Goal: Find specific page/section: Find specific page/section

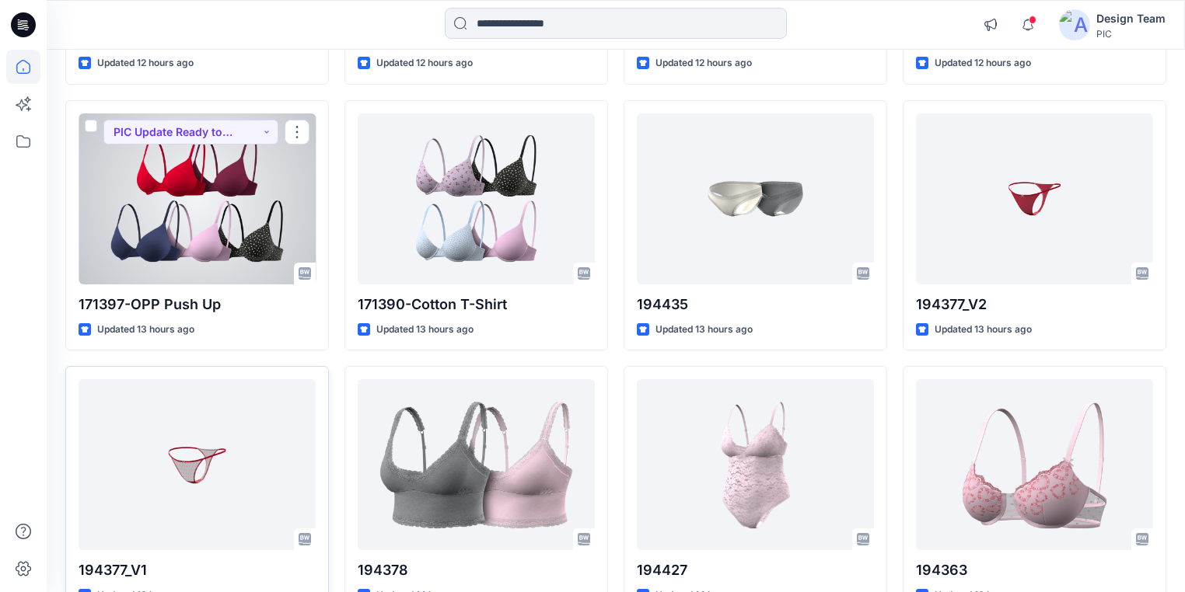
scroll to position [668, 0]
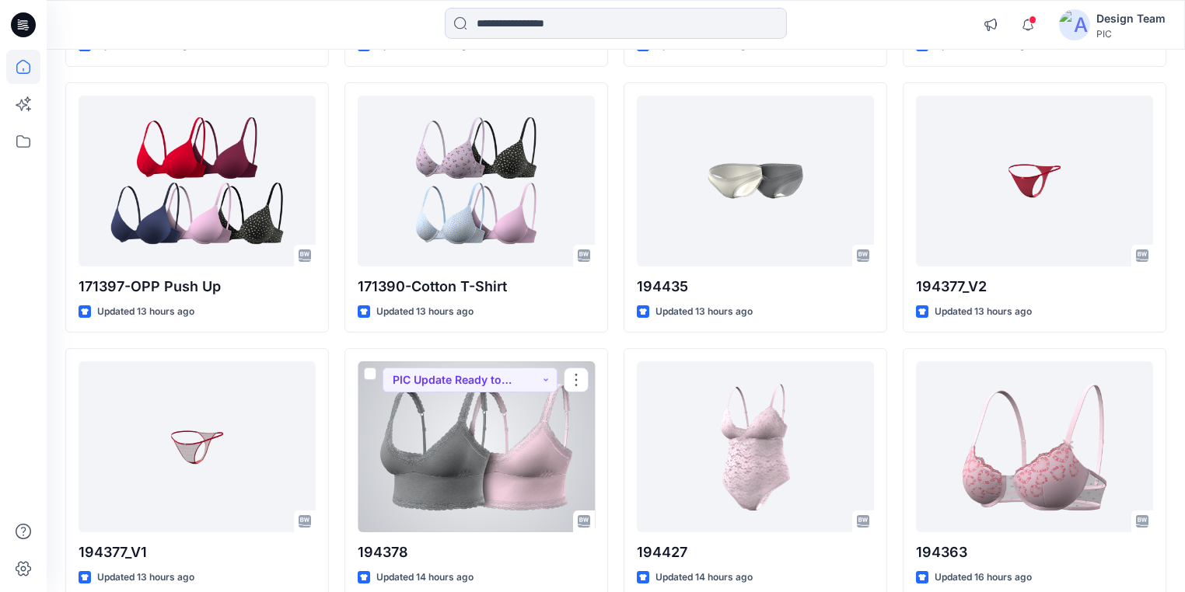
click at [443, 452] on div at bounding box center [476, 446] width 237 height 171
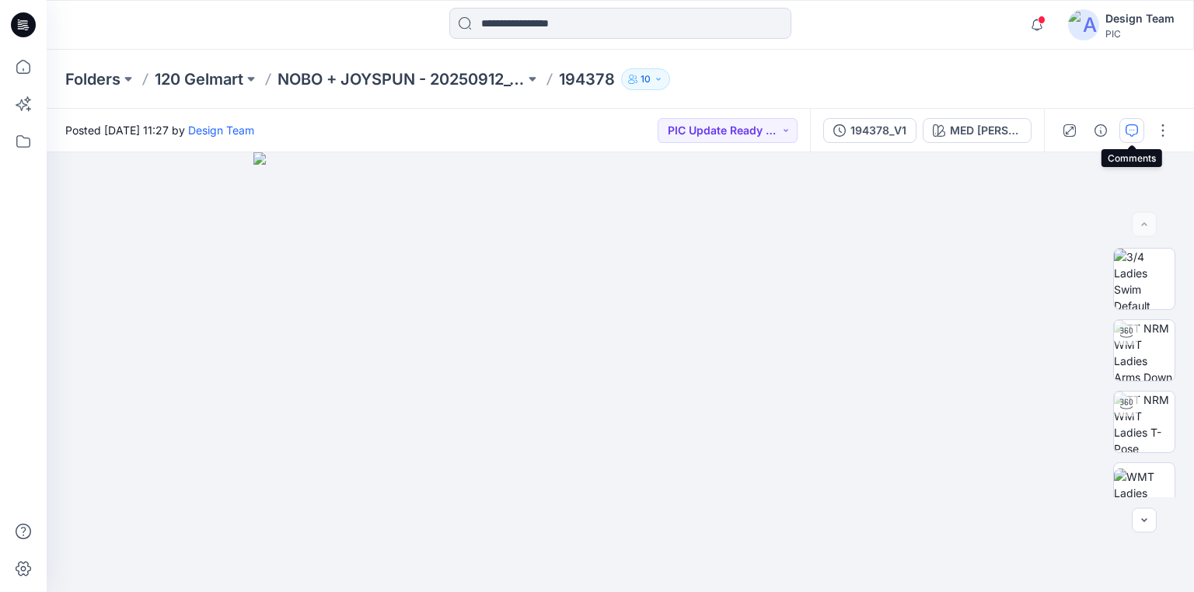
click at [1133, 125] on icon "button" at bounding box center [1131, 130] width 12 height 12
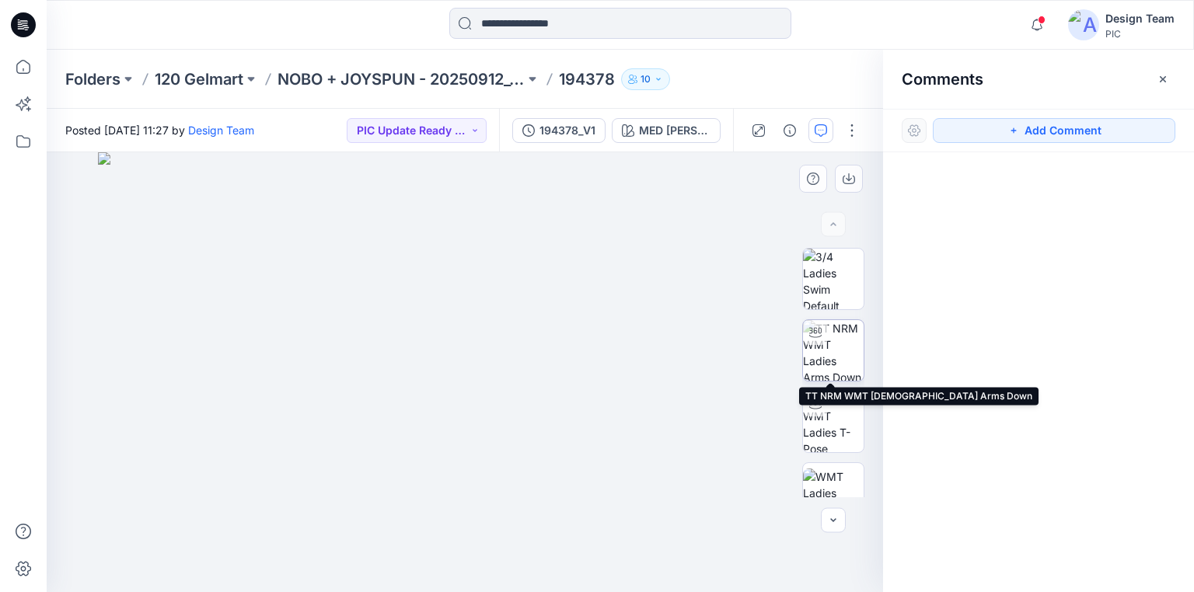
drag, startPoint x: 861, startPoint y: 354, endPoint x: 851, endPoint y: 353, distance: 10.2
click at [861, 354] on div at bounding box center [833, 372] width 62 height 249
click at [841, 351] on img at bounding box center [833, 350] width 61 height 61
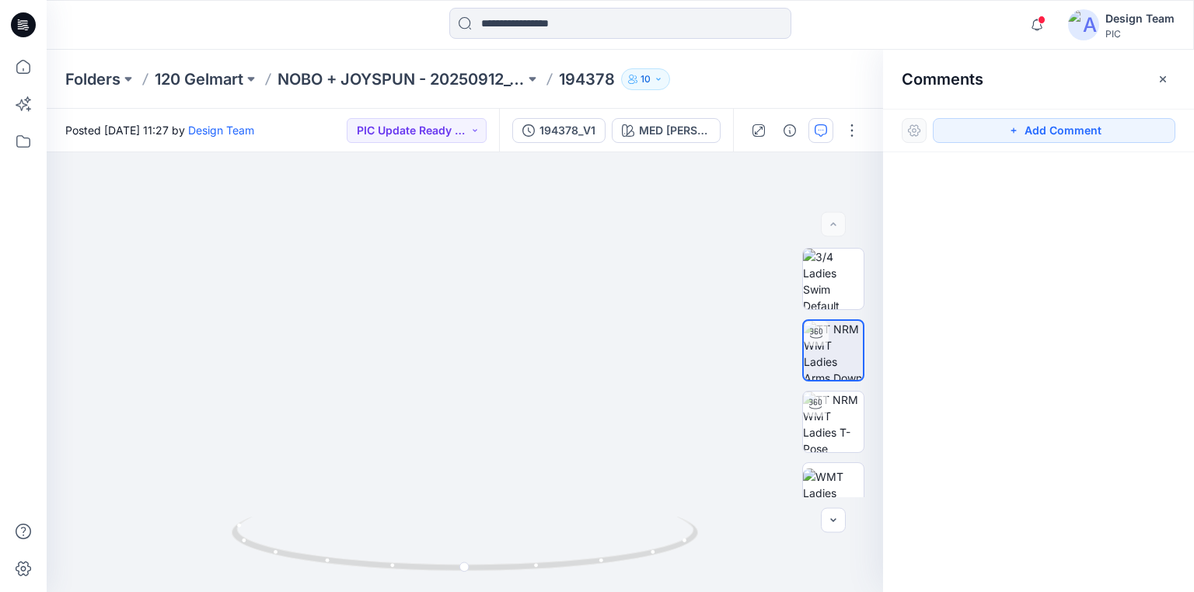
click at [18, 23] on icon at bounding box center [23, 24] width 25 height 25
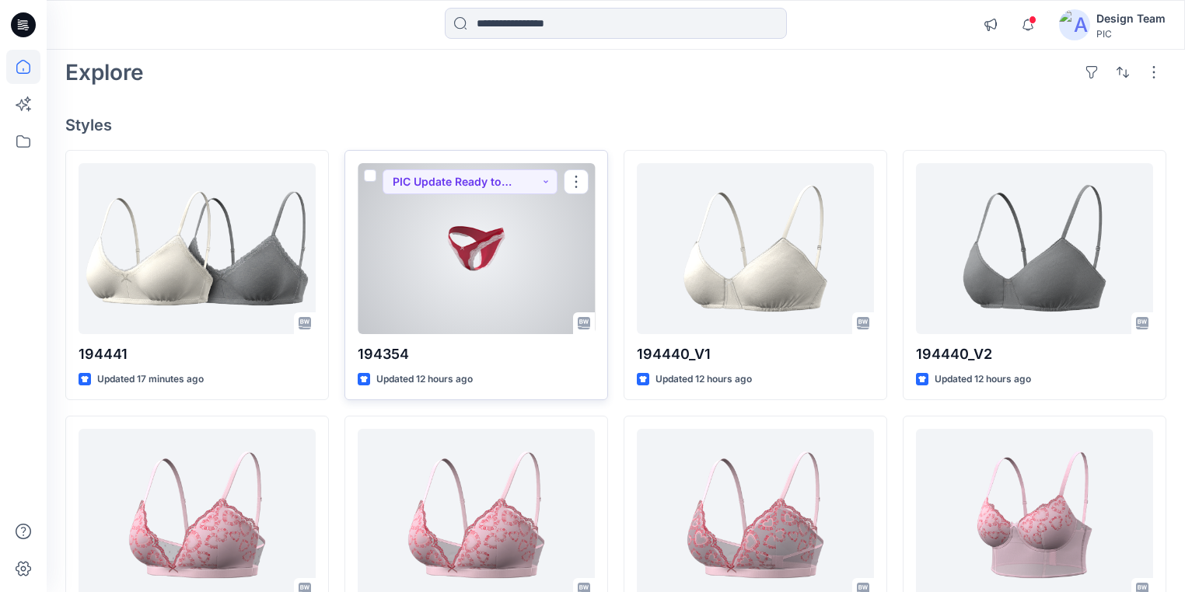
scroll to position [124, 0]
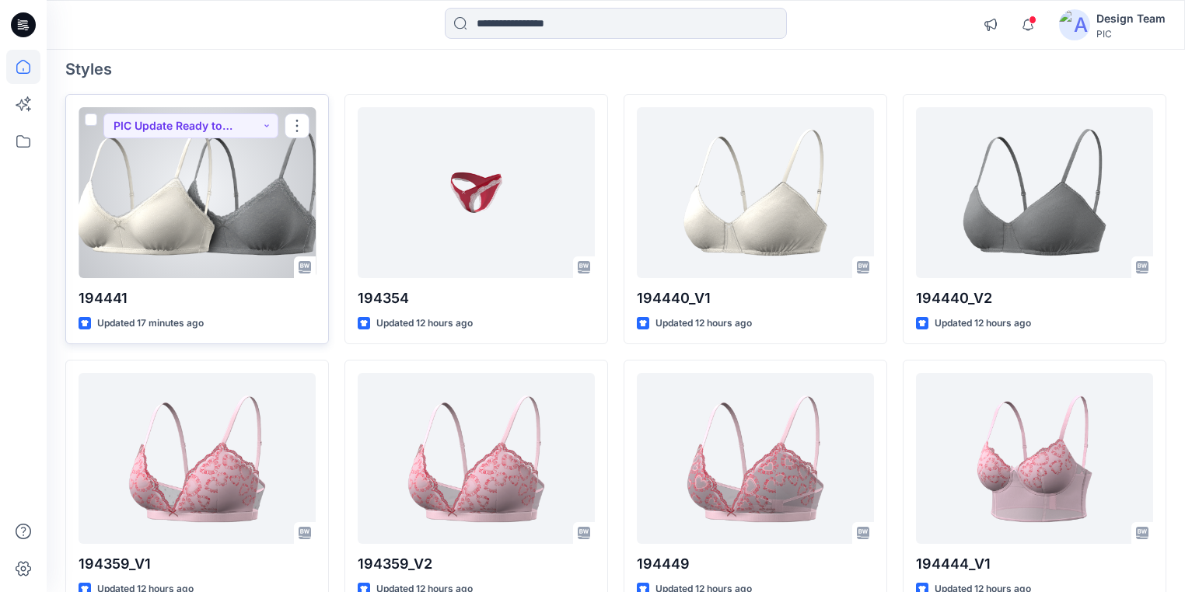
click at [218, 255] on div at bounding box center [197, 192] width 237 height 171
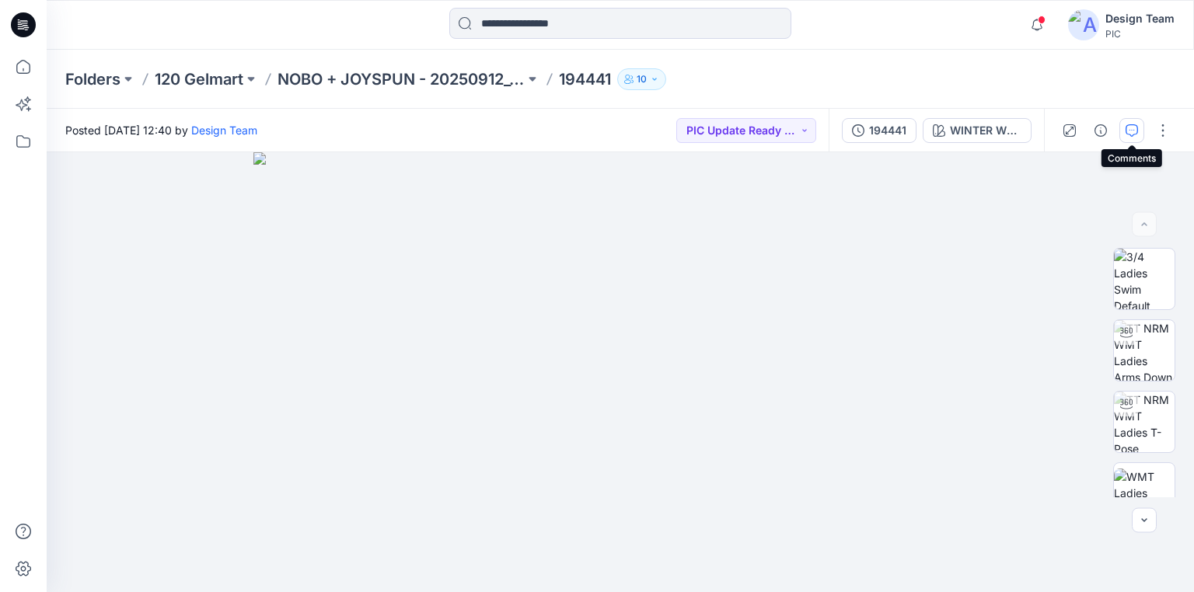
click at [1136, 133] on icon "button" at bounding box center [1131, 130] width 12 height 12
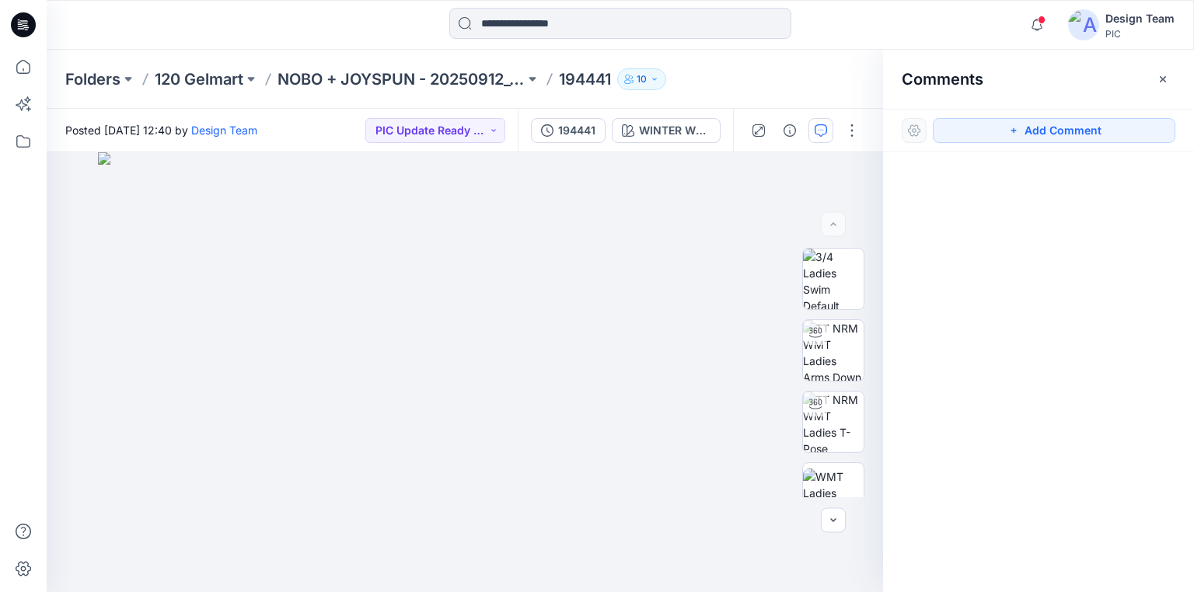
click at [23, 19] on icon at bounding box center [23, 24] width 25 height 25
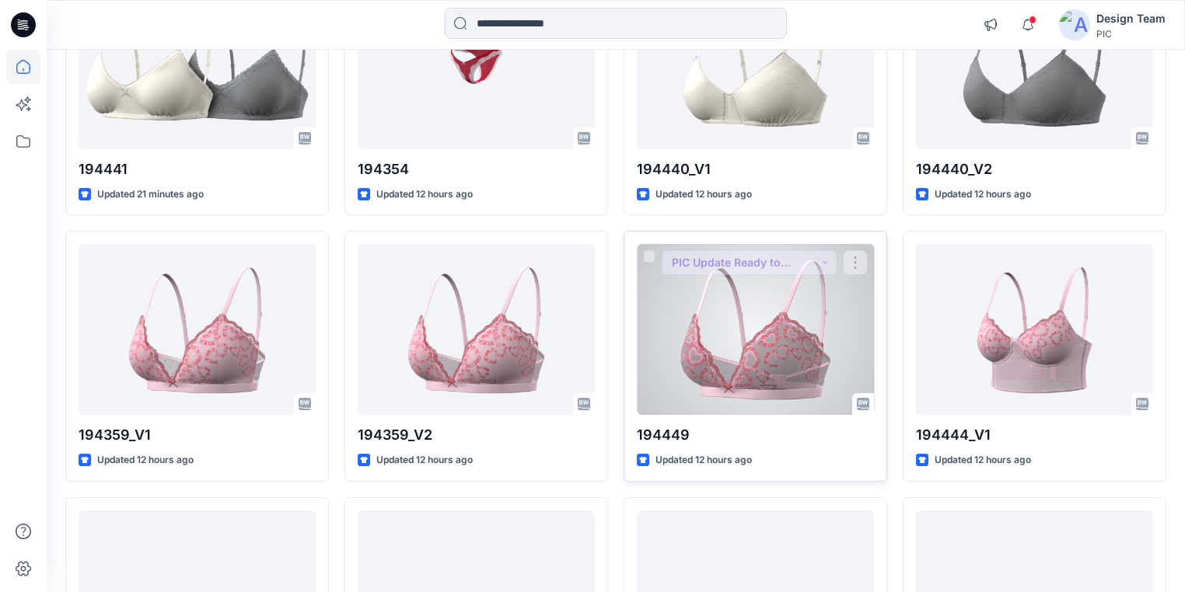
scroll to position [311, 0]
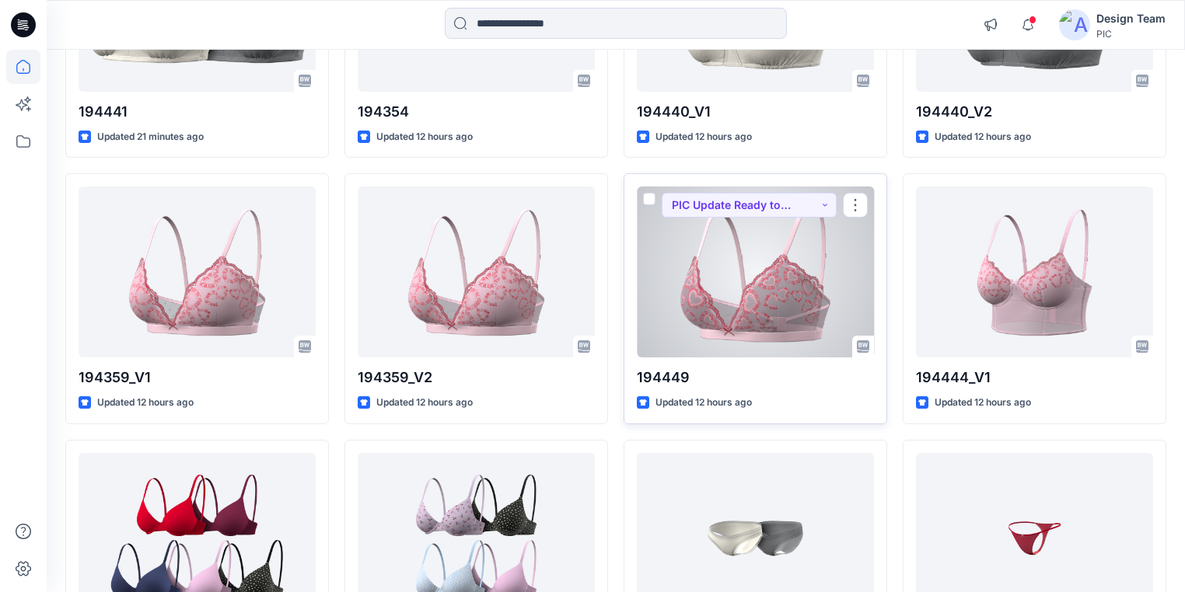
click at [650, 277] on div at bounding box center [755, 272] width 237 height 171
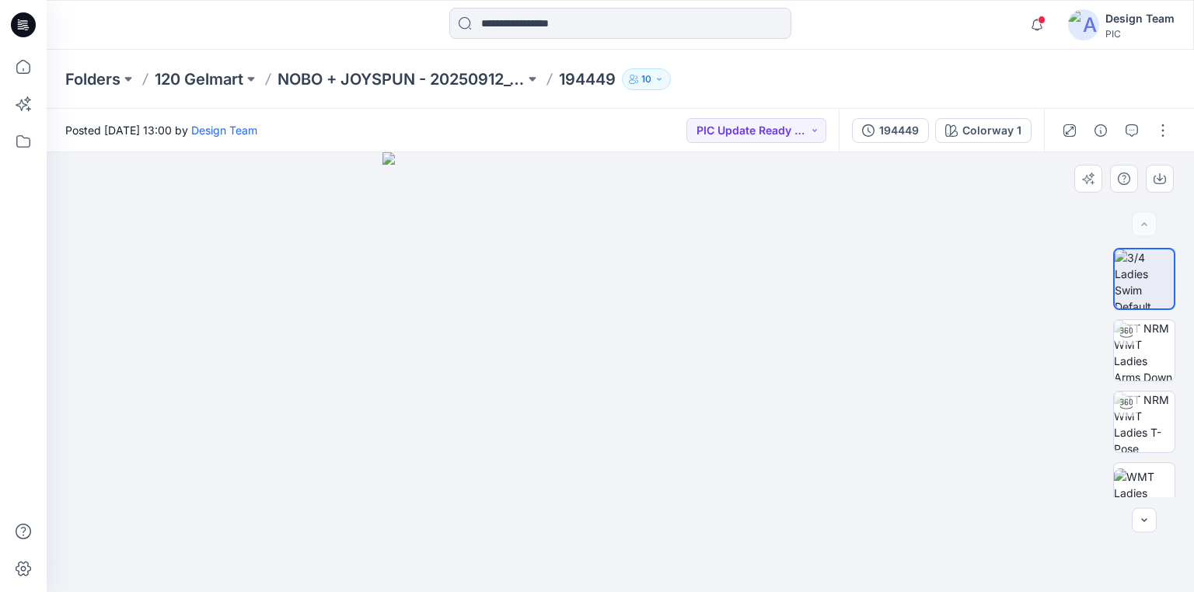
drag, startPoint x: 850, startPoint y: 473, endPoint x: 604, endPoint y: 497, distance: 247.5
click at [26, 23] on icon at bounding box center [24, 23] width 7 height 1
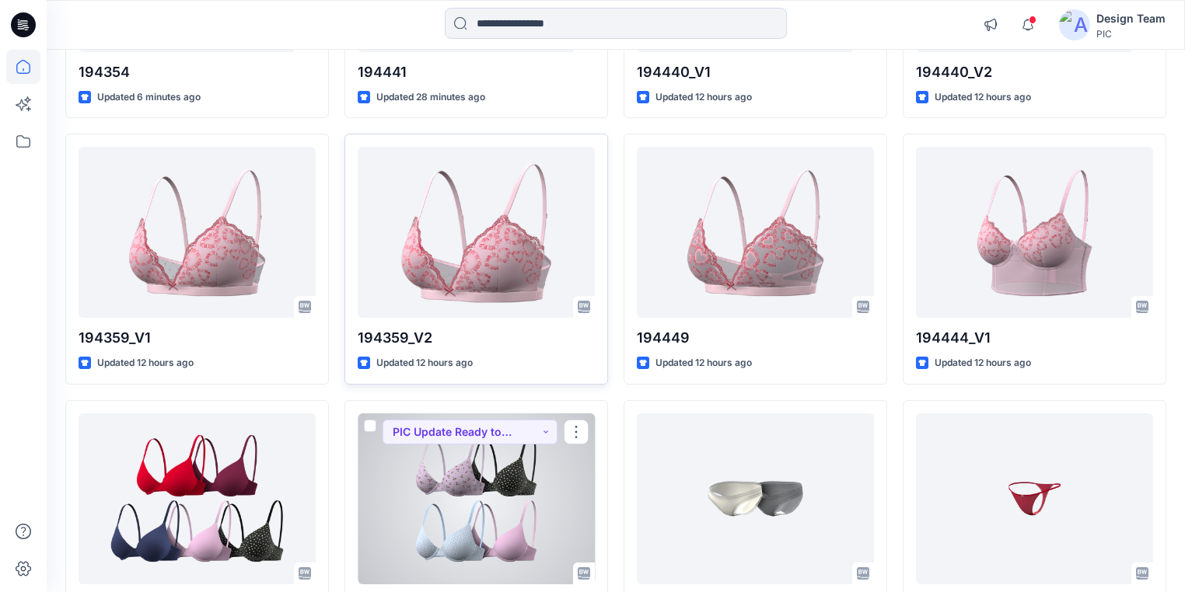
scroll to position [311, 0]
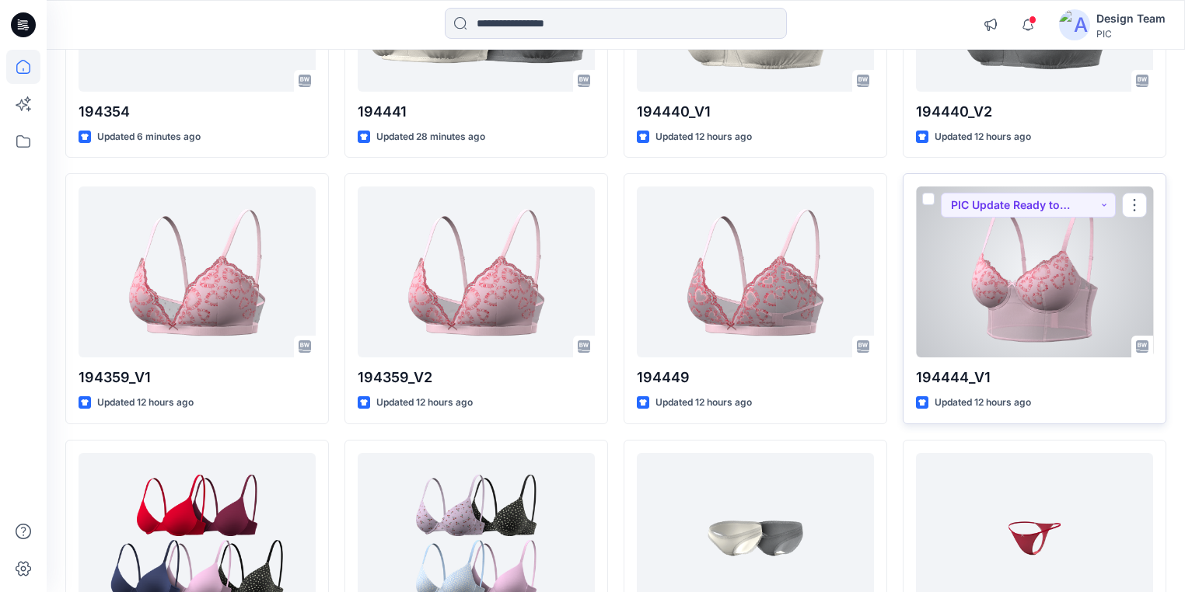
click at [1021, 340] on div at bounding box center [1034, 272] width 237 height 171
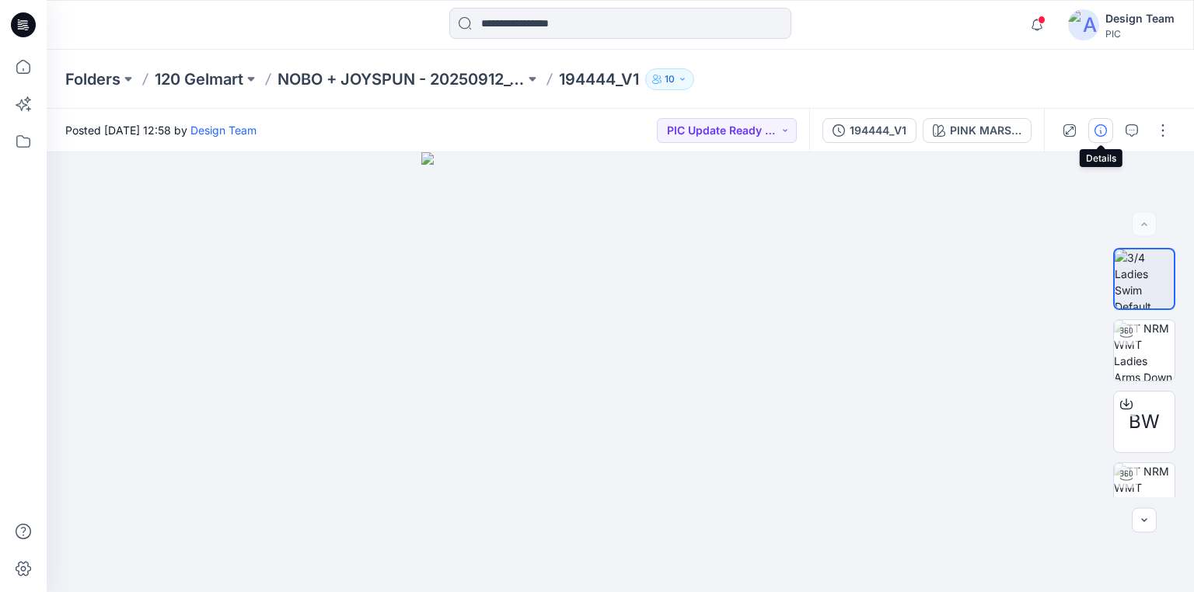
click at [1103, 127] on icon "button" at bounding box center [1100, 130] width 12 height 12
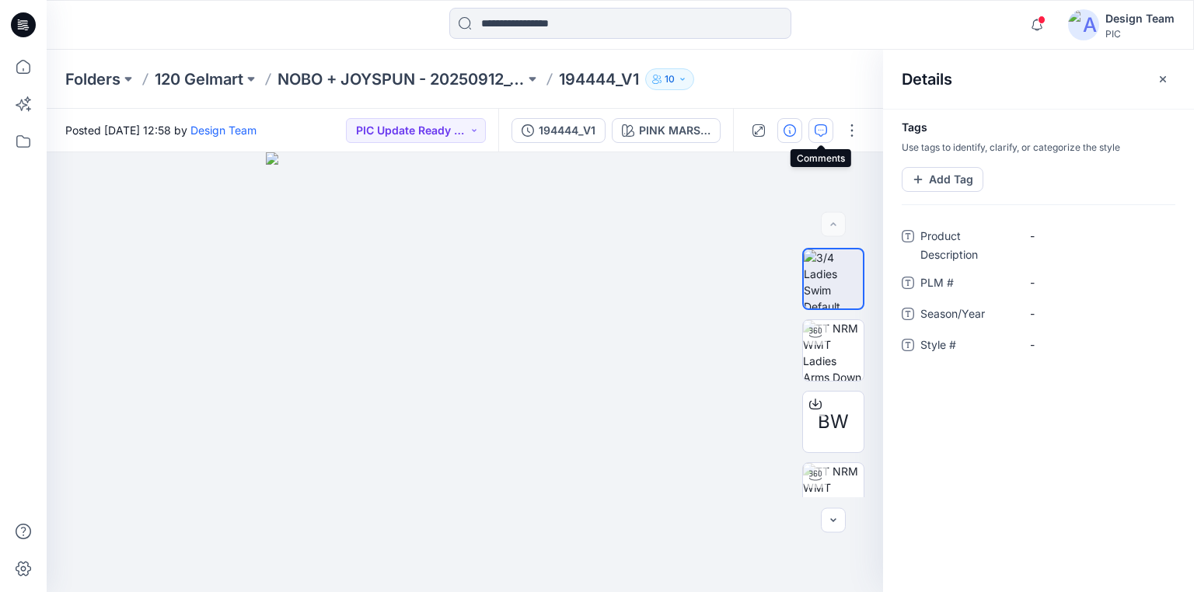
click at [820, 125] on icon "button" at bounding box center [821, 130] width 12 height 12
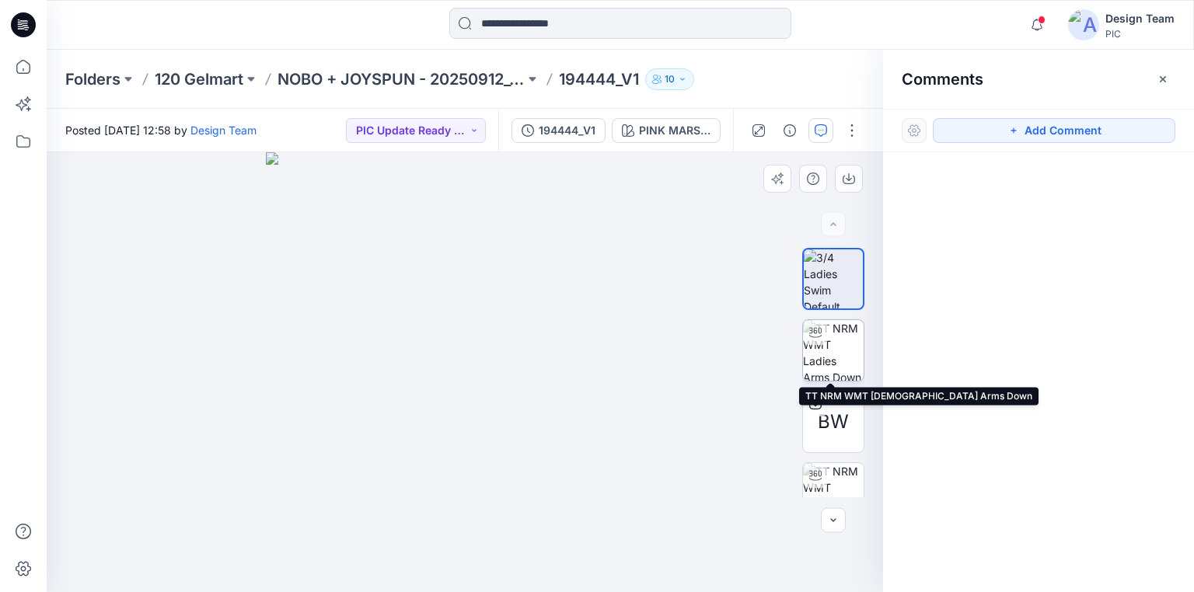
click at [832, 363] on img at bounding box center [833, 350] width 61 height 61
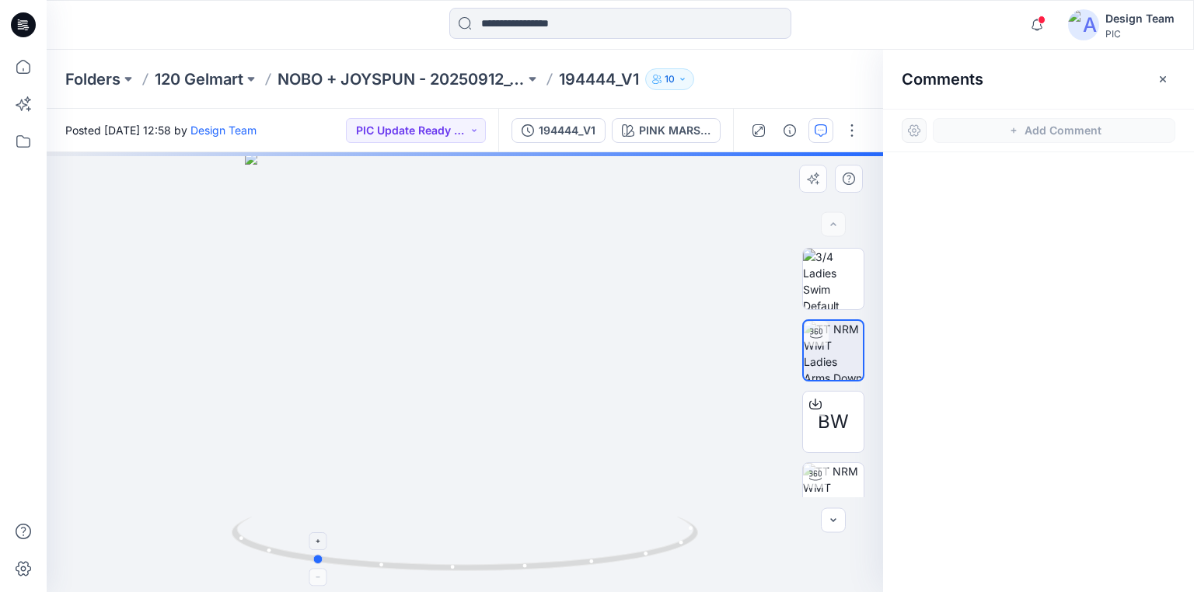
drag, startPoint x: 616, startPoint y: 564, endPoint x: 464, endPoint y: 550, distance: 152.1
click at [464, 550] on icon at bounding box center [467, 546] width 470 height 58
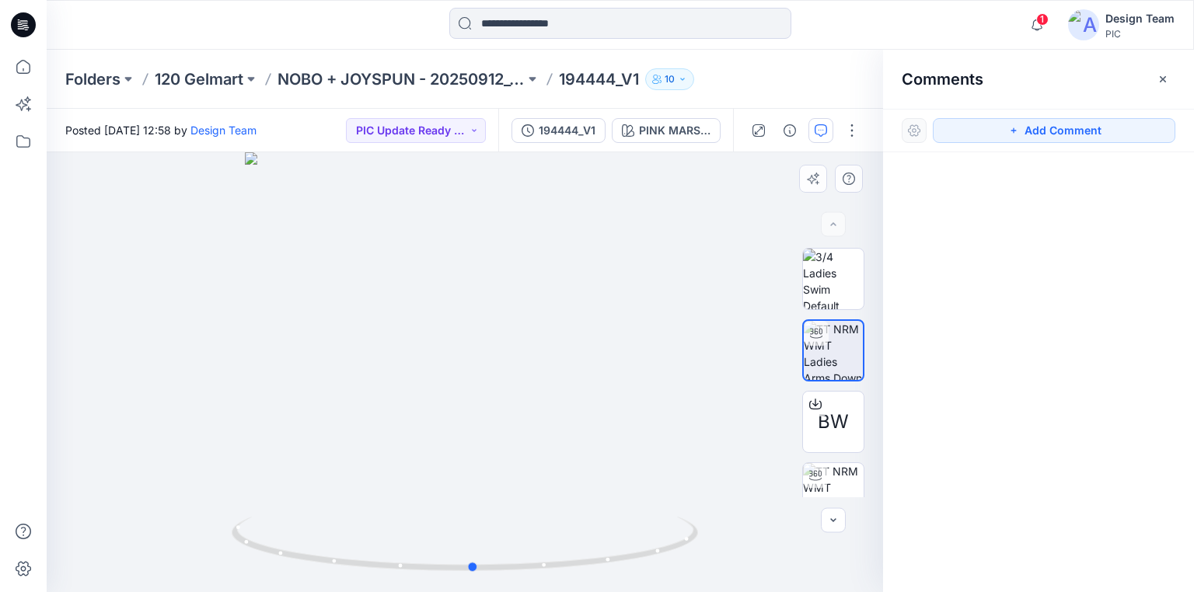
drag, startPoint x: 625, startPoint y: 568, endPoint x: 787, endPoint y: 483, distance: 182.5
click at [787, 483] on div "BW PINK MARSHMALLOW Loading... Material Properties Loading... 1" at bounding box center [465, 372] width 836 height 440
drag, startPoint x: 593, startPoint y: 567, endPoint x: 569, endPoint y: 506, distance: 66.0
click at [569, 506] on div at bounding box center [465, 372] width 836 height 440
click at [26, 27] on icon at bounding box center [25, 27] width 5 height 1
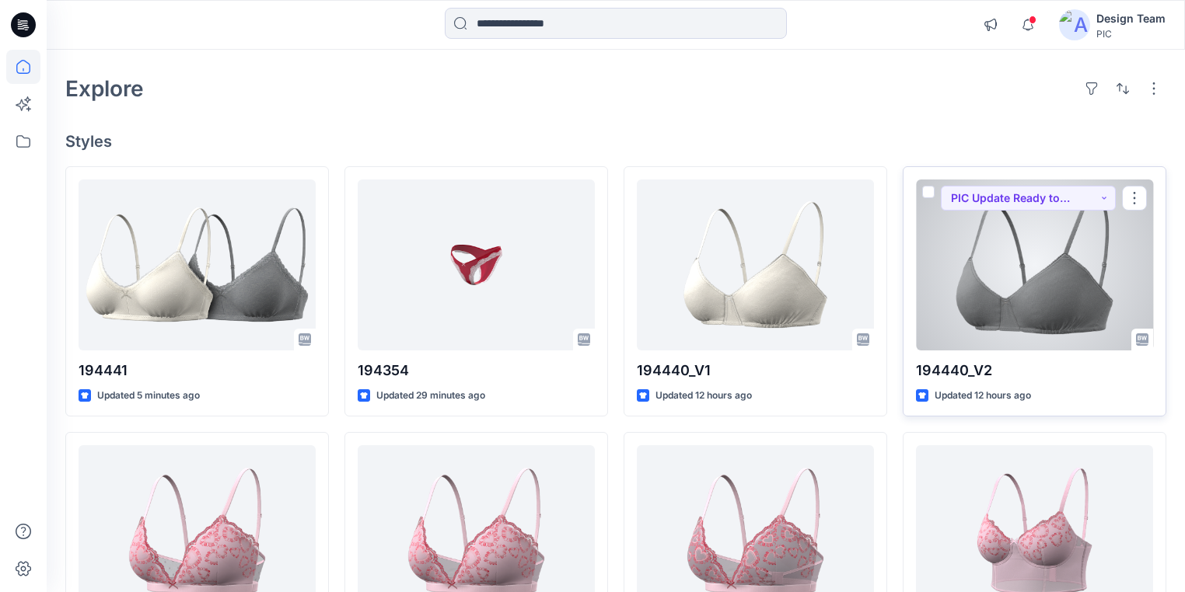
scroll to position [187, 0]
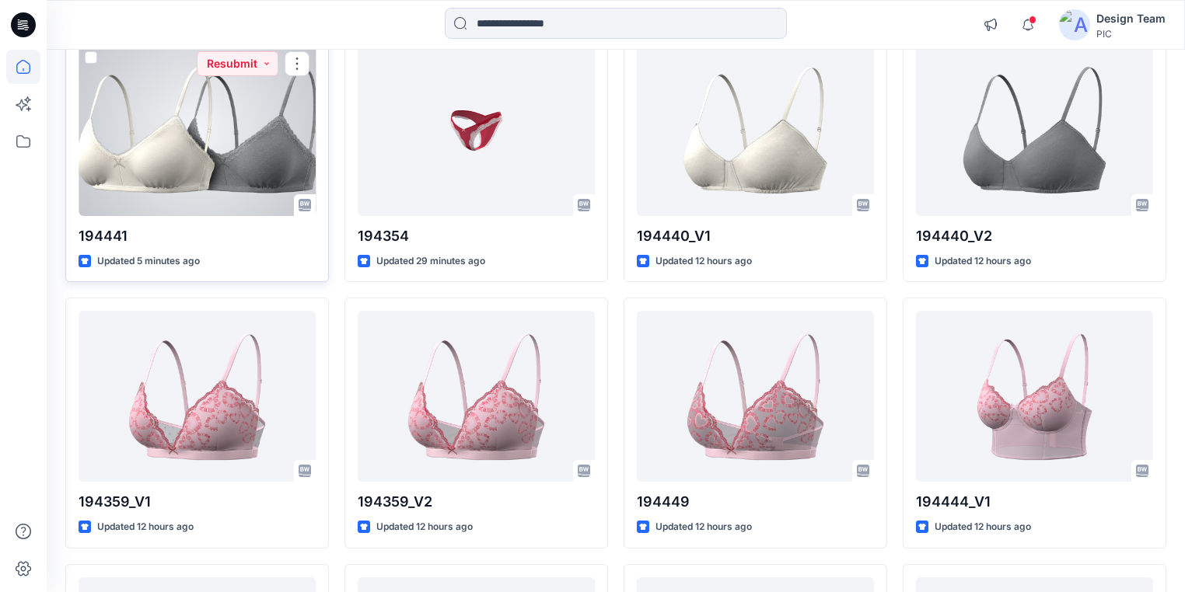
click at [184, 176] on div at bounding box center [197, 130] width 237 height 171
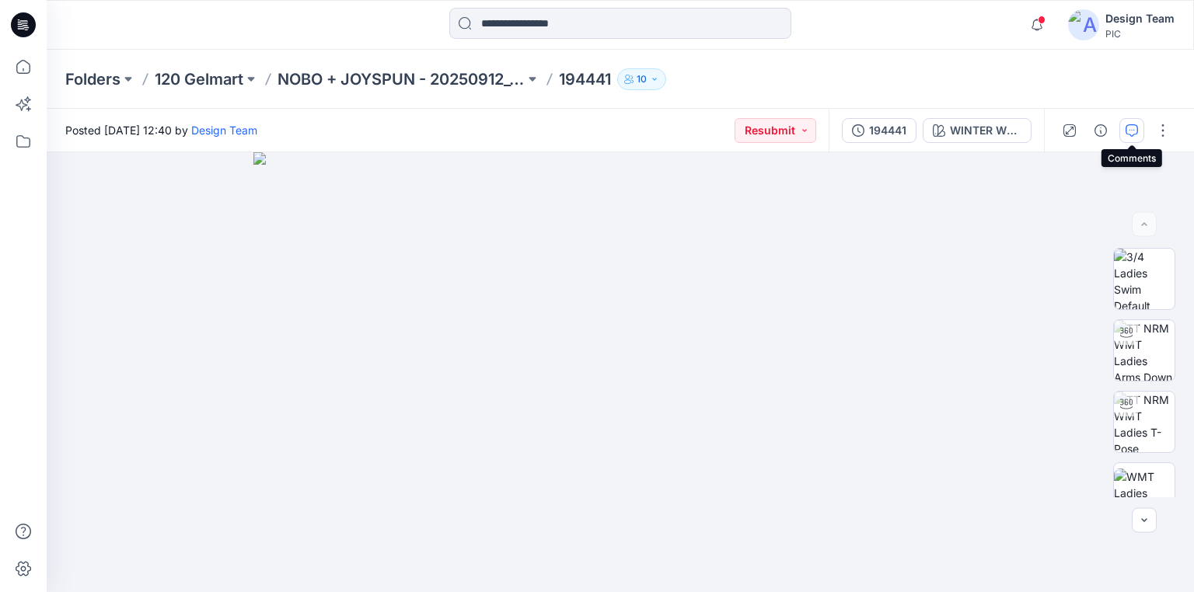
click at [1127, 133] on icon "button" at bounding box center [1131, 130] width 12 height 12
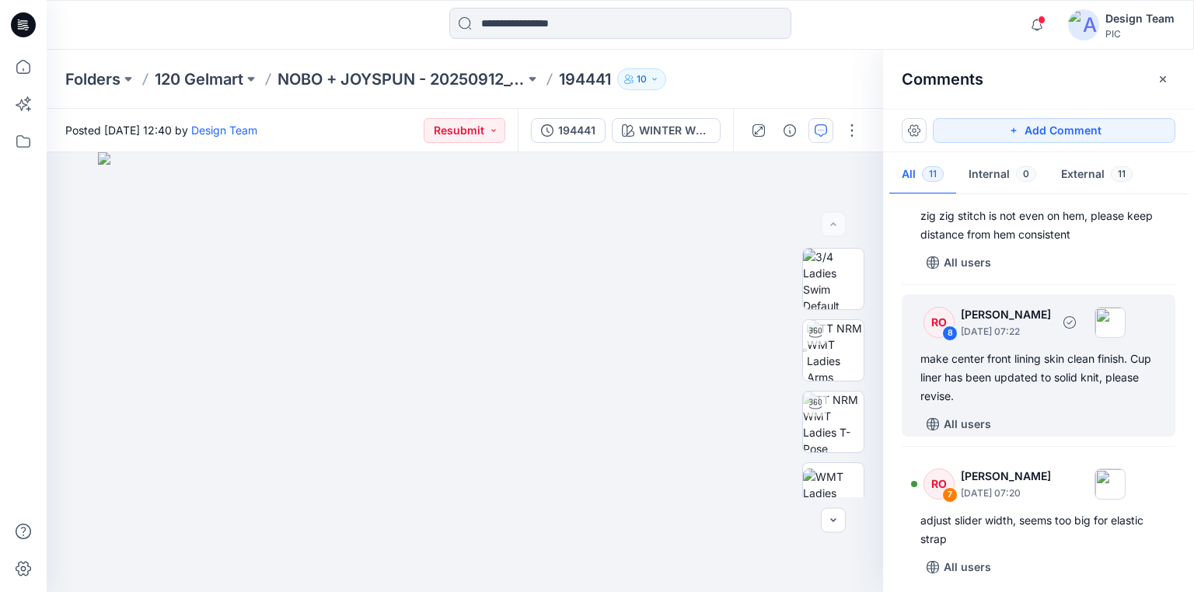
scroll to position [373, 0]
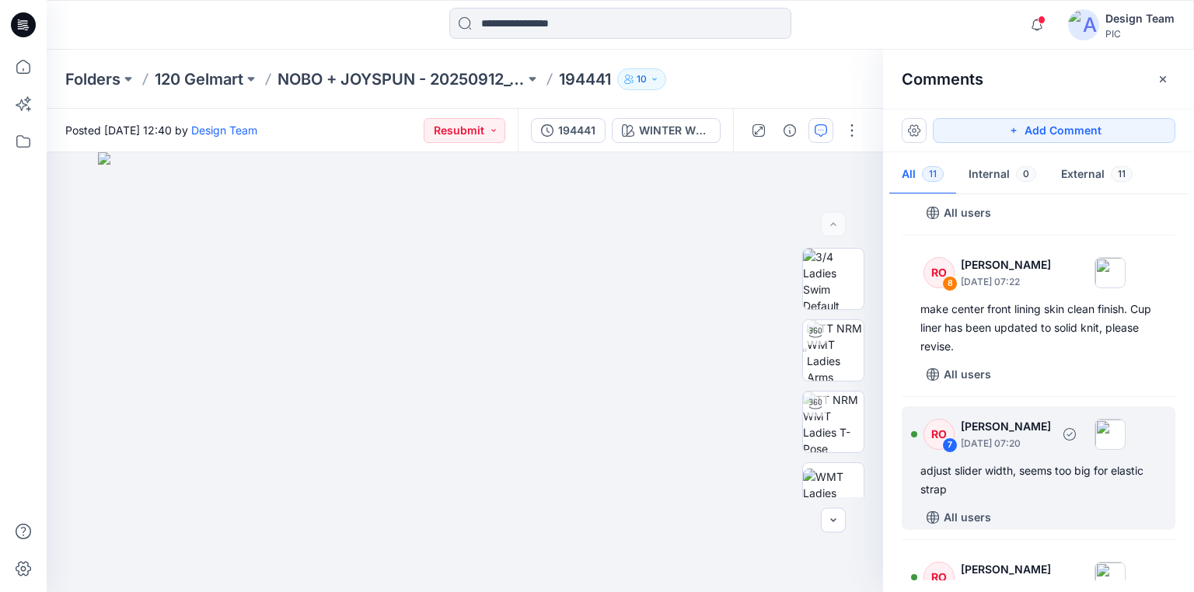
click at [970, 484] on div "adjust slider width, seems too big for elastic strap" at bounding box center [1038, 480] width 236 height 37
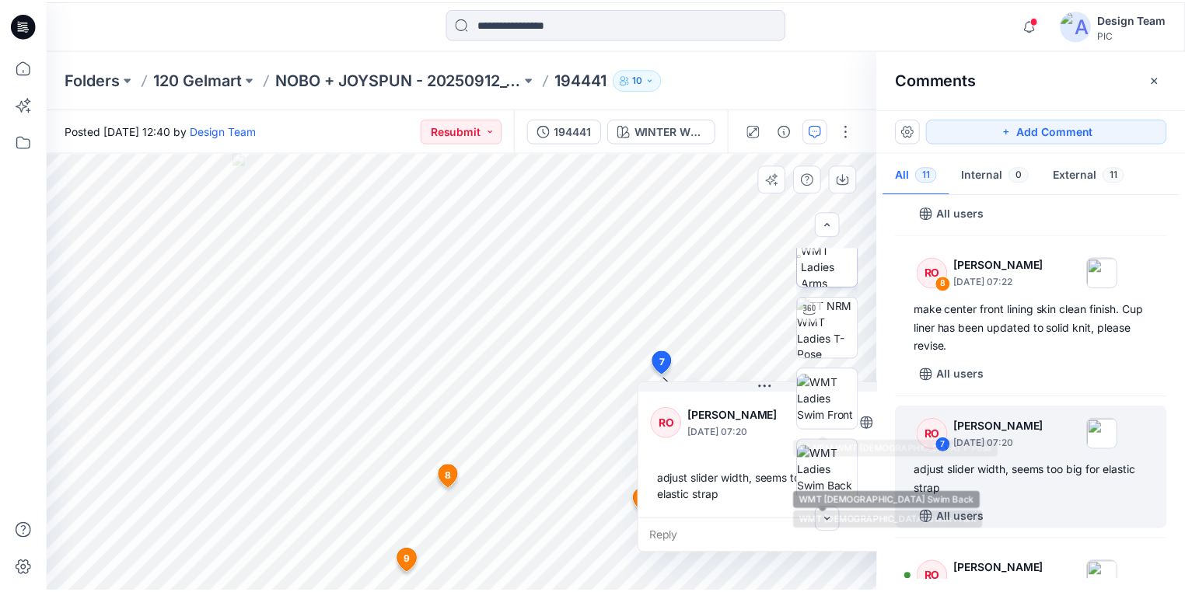
scroll to position [0, 0]
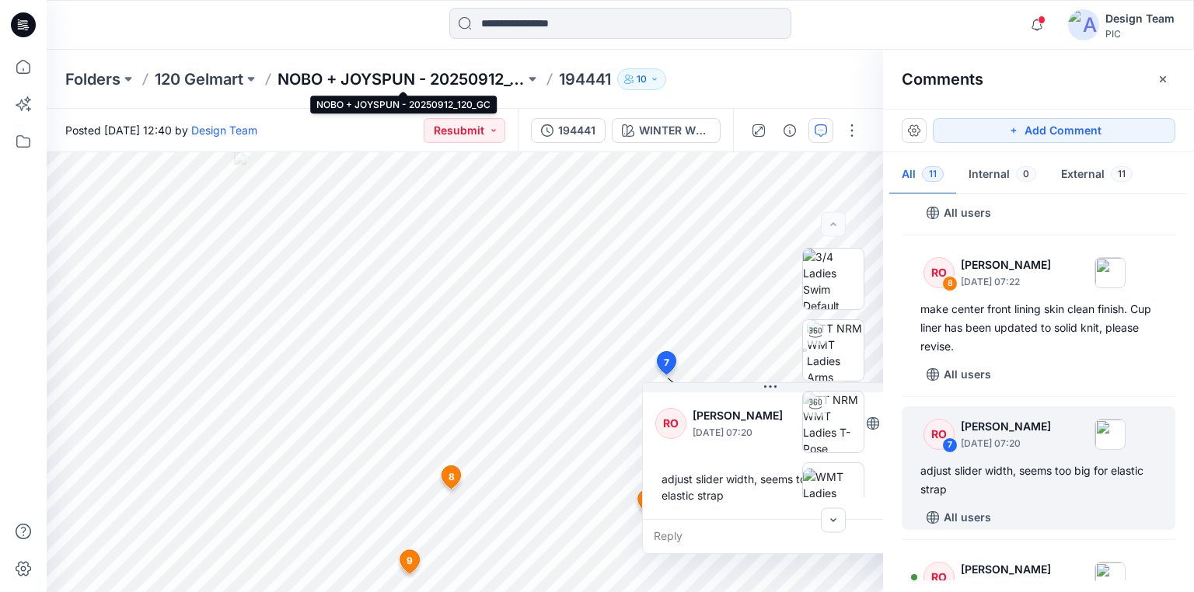
click at [350, 80] on p "NOBO + JOYSPUN - 20250912_120_GC" at bounding box center [400, 79] width 247 height 22
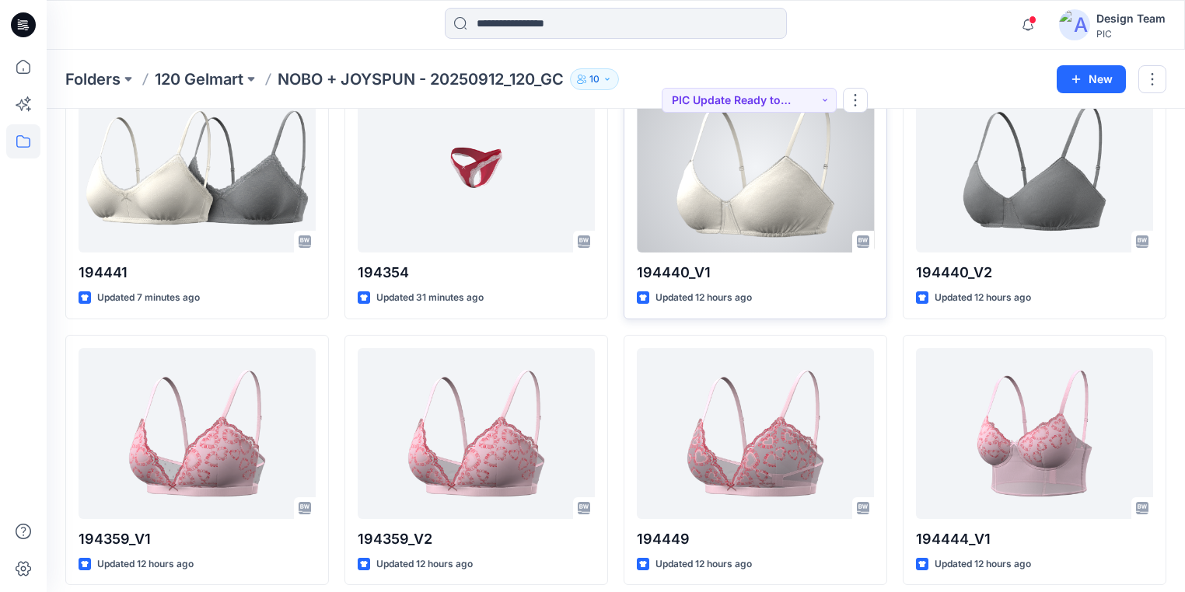
scroll to position [124, 0]
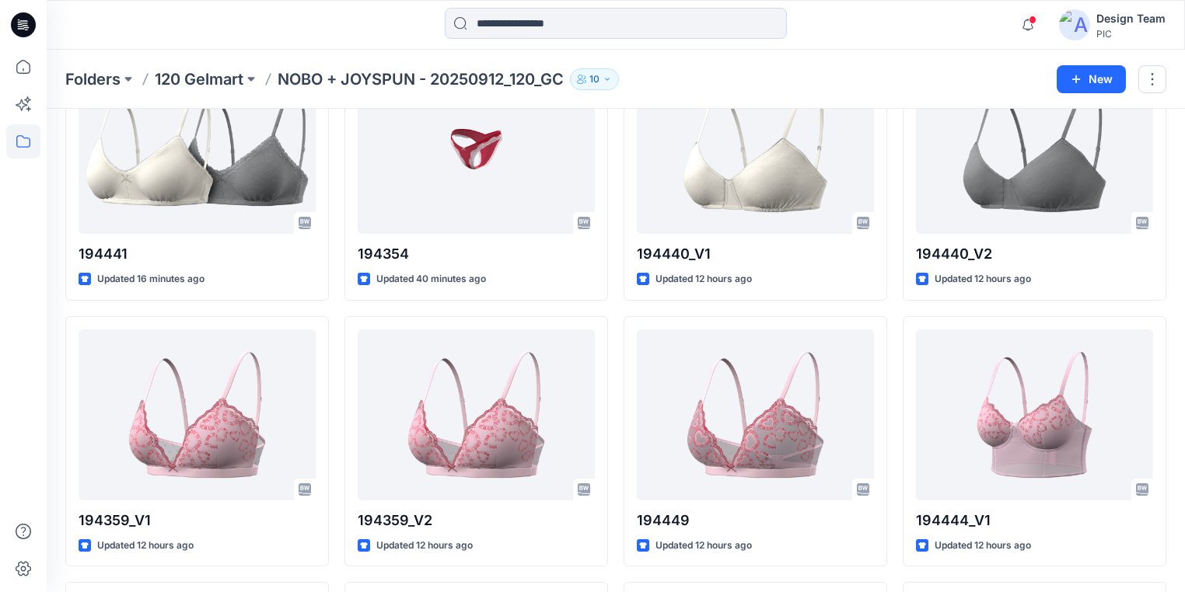
click at [922, 55] on div "Folders 120 Gelmart NOBO + JOYSPUN - 20250912_120_GC 10 New" at bounding box center [616, 79] width 1138 height 59
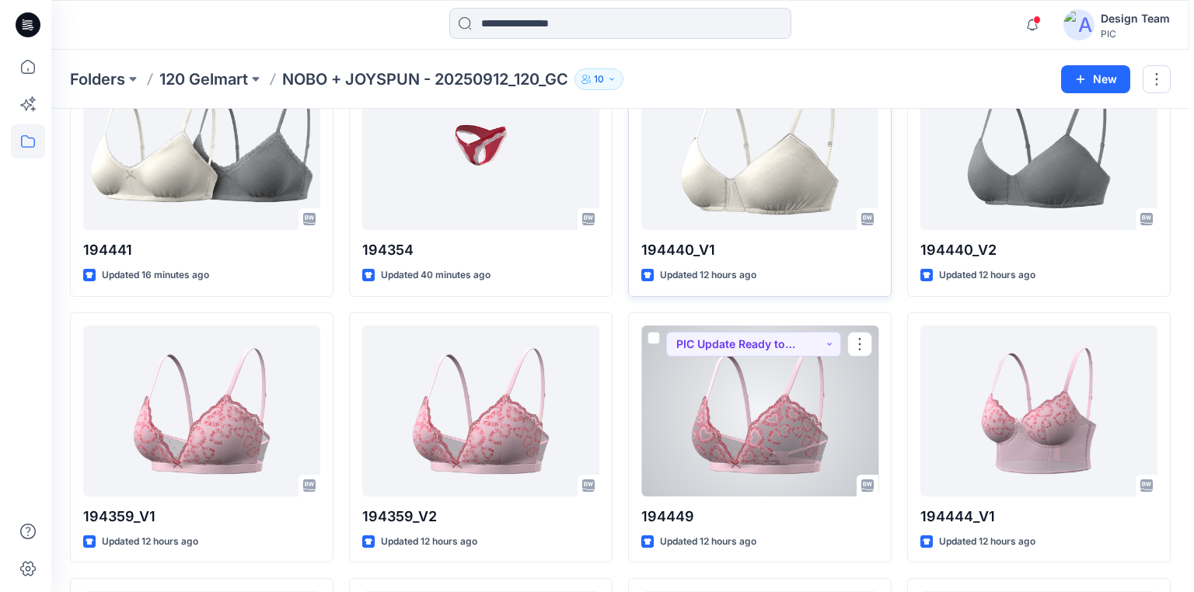
scroll to position [0, 0]
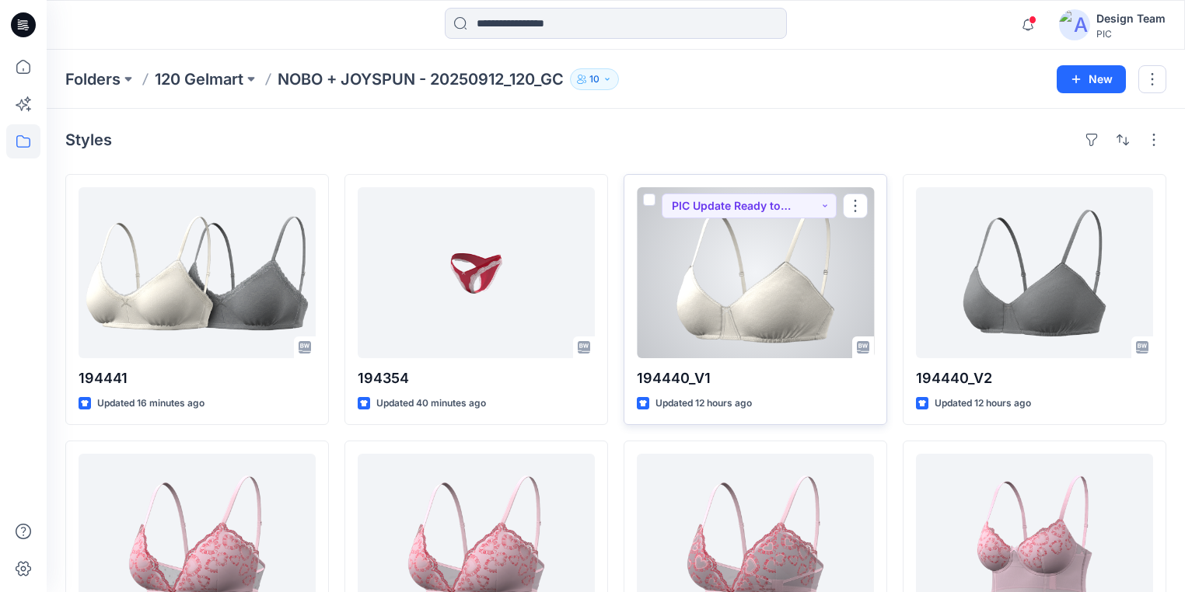
click at [733, 309] on div at bounding box center [755, 272] width 237 height 171
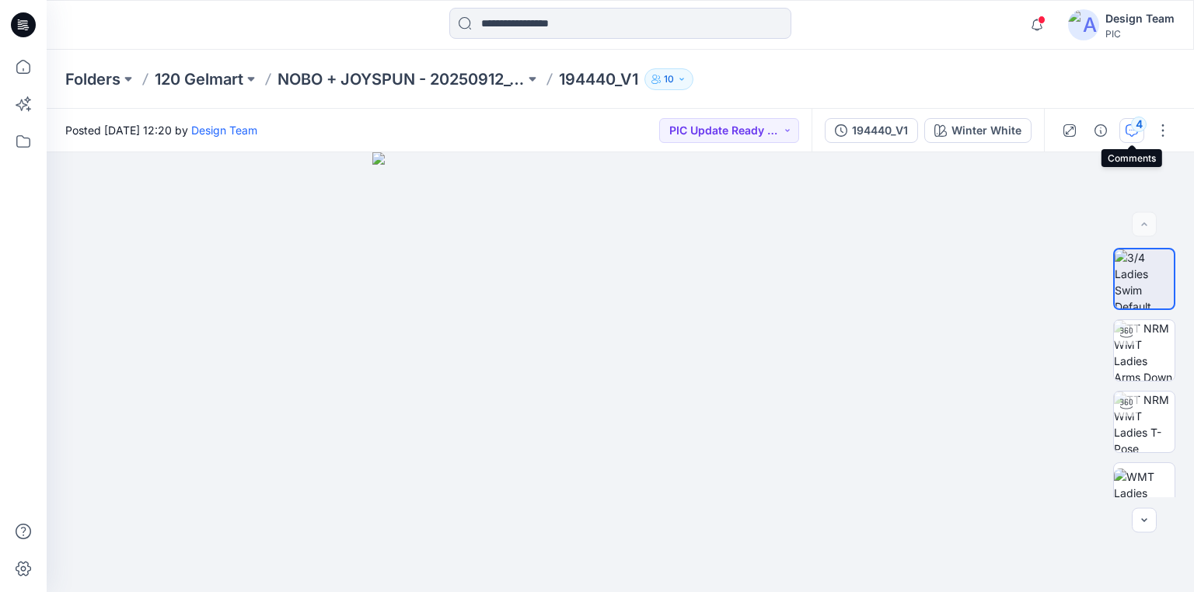
click at [1134, 127] on div "4" at bounding box center [1139, 125] width 16 height 16
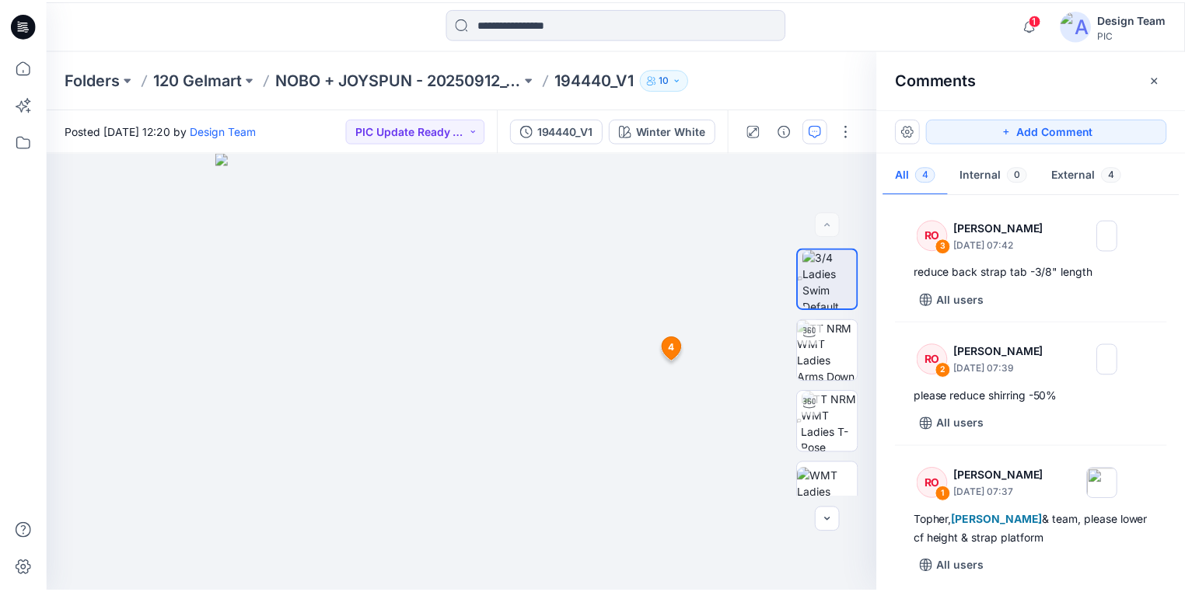
scroll to position [131, 0]
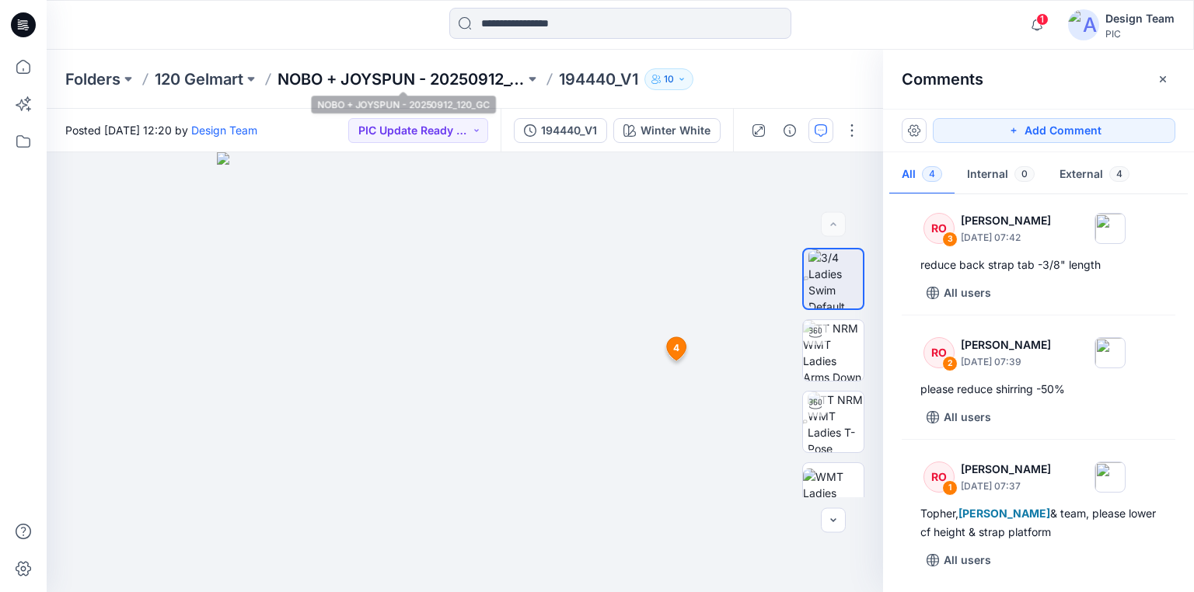
click at [305, 81] on p "NOBO + JOYSPUN - 20250912_120_GC" at bounding box center [400, 79] width 247 height 22
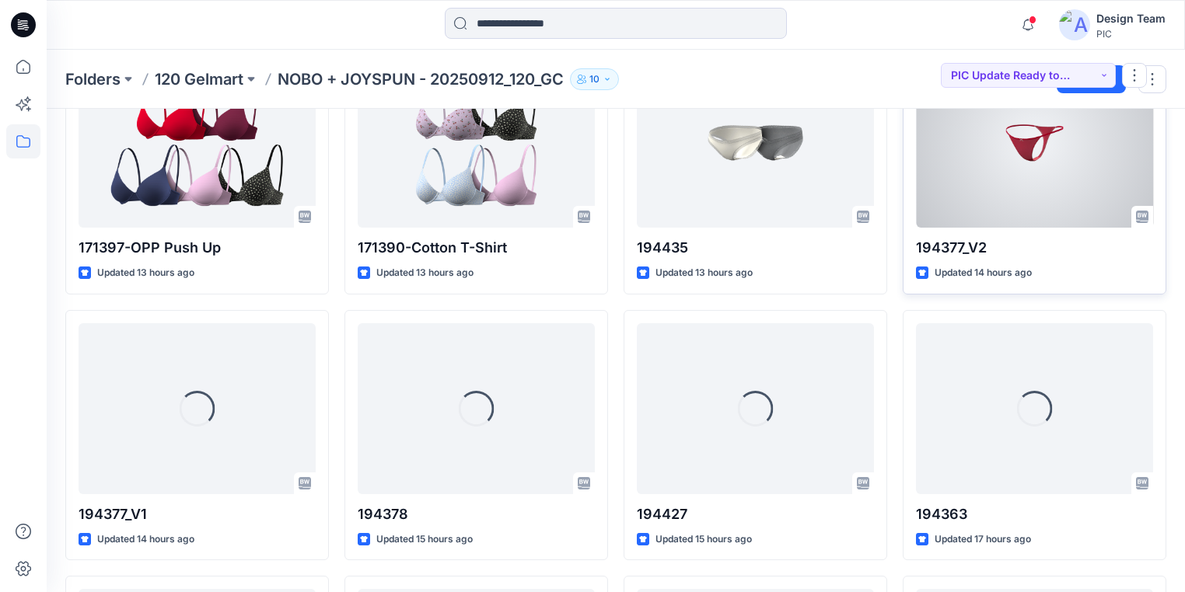
scroll to position [687, 0]
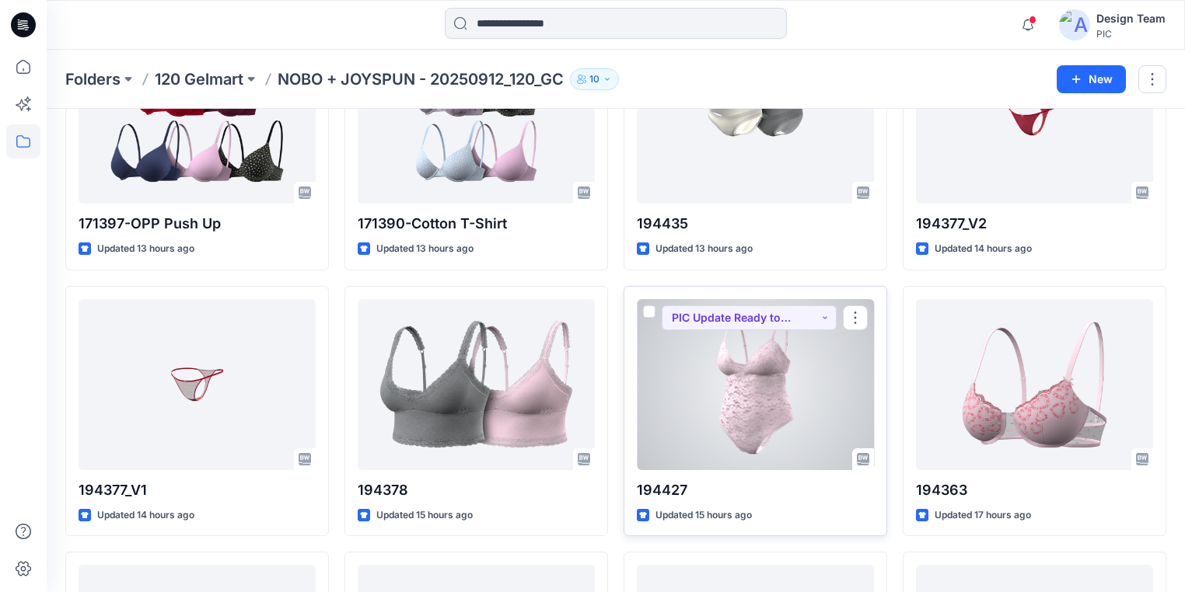
click at [744, 394] on div at bounding box center [755, 384] width 237 height 171
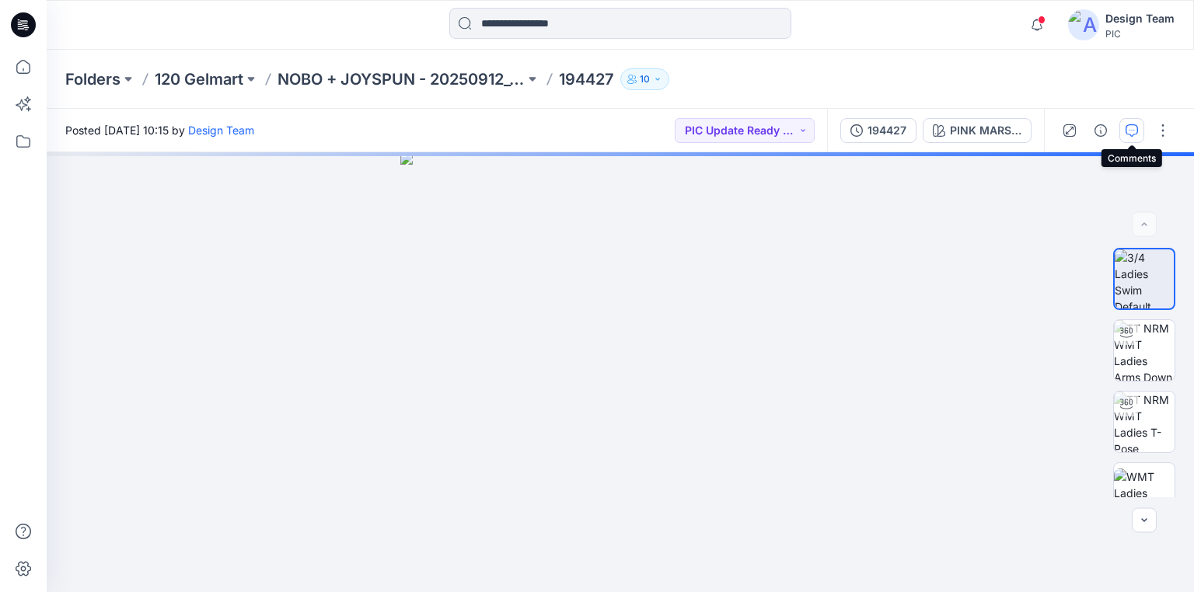
click at [1133, 131] on icon "button" at bounding box center [1131, 130] width 12 height 12
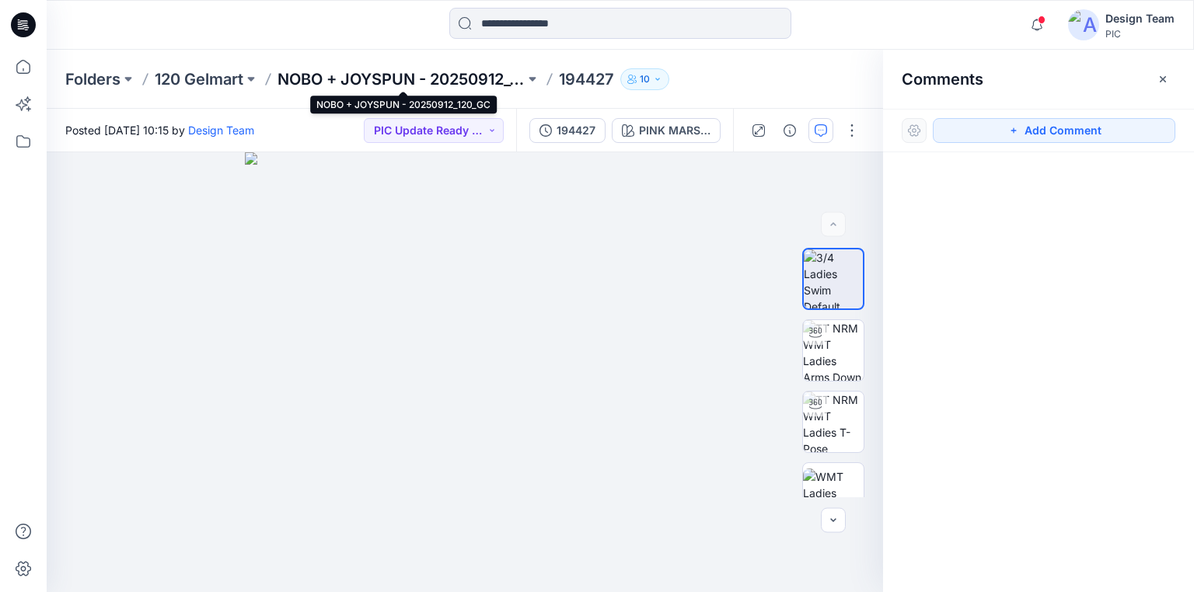
click at [386, 70] on p "NOBO + JOYSPUN - 20250912_120_GC" at bounding box center [400, 79] width 247 height 22
